Goal: Task Accomplishment & Management: Use online tool/utility

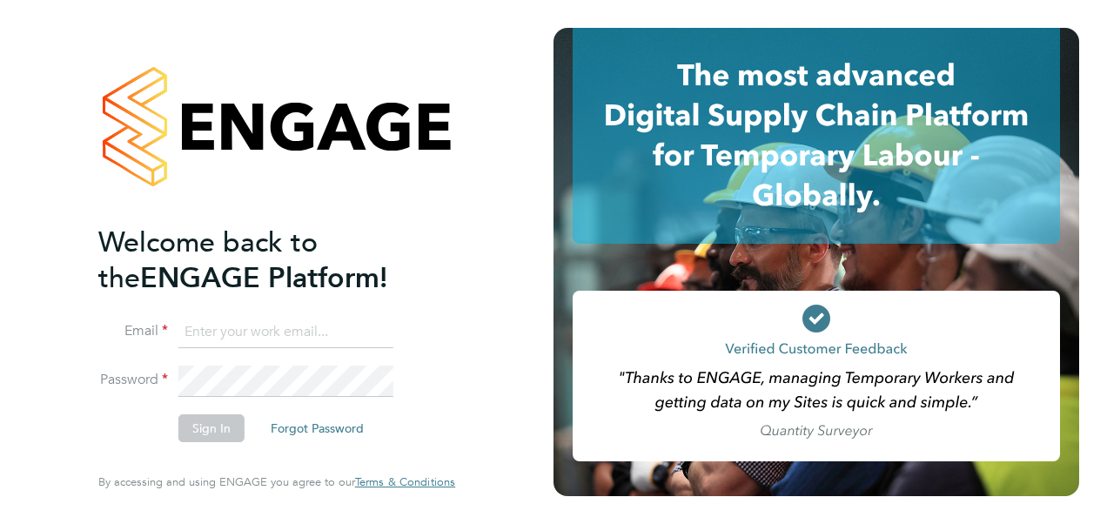
type input "[PERSON_NAME][EMAIL_ADDRESS][DOMAIN_NAME]"
click at [214, 427] on button "Sign In" at bounding box center [211, 428] width 66 height 28
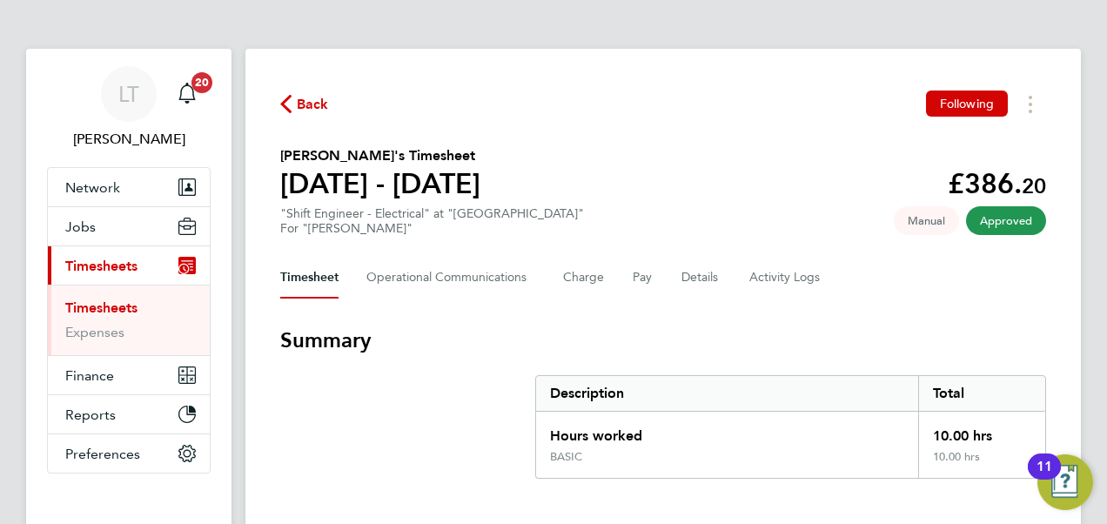
click at [943, 218] on span "Manual" at bounding box center [926, 220] width 65 height 29
click at [637, 277] on button "Pay" at bounding box center [643, 278] width 21 height 42
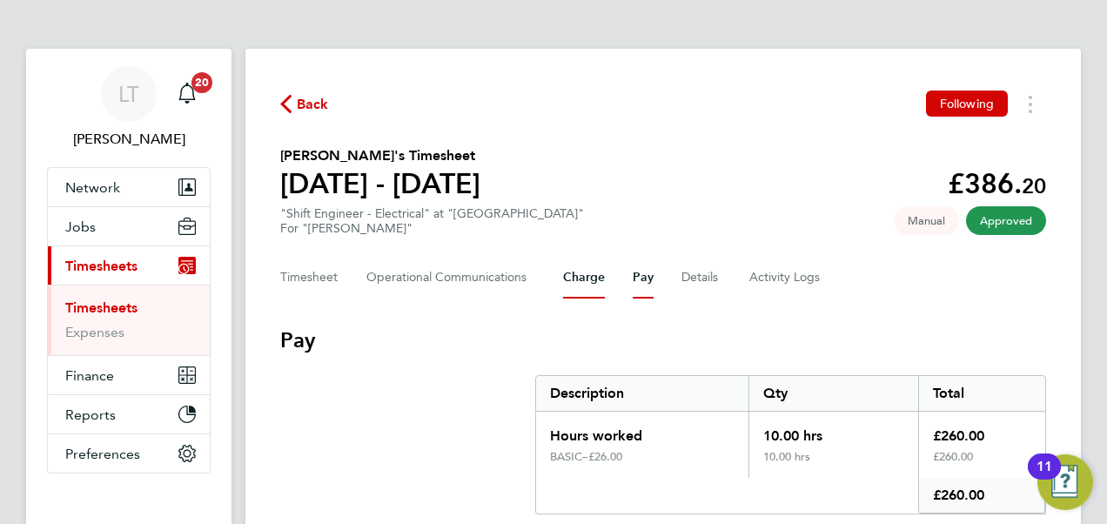
click at [585, 280] on button "Charge" at bounding box center [584, 278] width 42 height 42
click at [633, 290] on button "Pay" at bounding box center [643, 278] width 21 height 42
click at [1096, 75] on div "LT [PERSON_NAME] Notifications 20 Applications: Network Team Members Businesses…" at bounding box center [553, 312] width 1107 height 625
click at [580, 280] on button "Charge" at bounding box center [584, 278] width 42 height 42
